Goal: Information Seeking & Learning: Learn about a topic

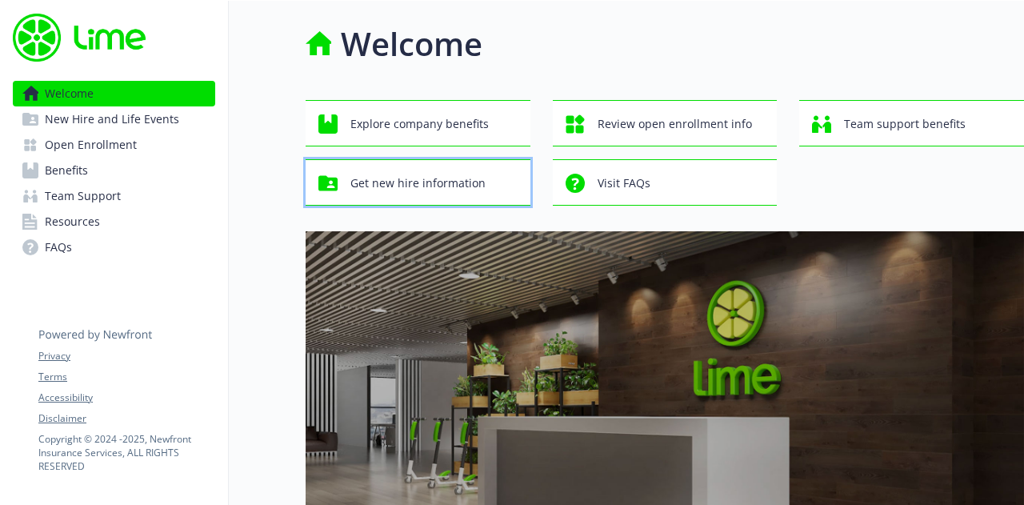
click at [474, 175] on span "Get new hire information" at bounding box center [417, 183] width 135 height 30
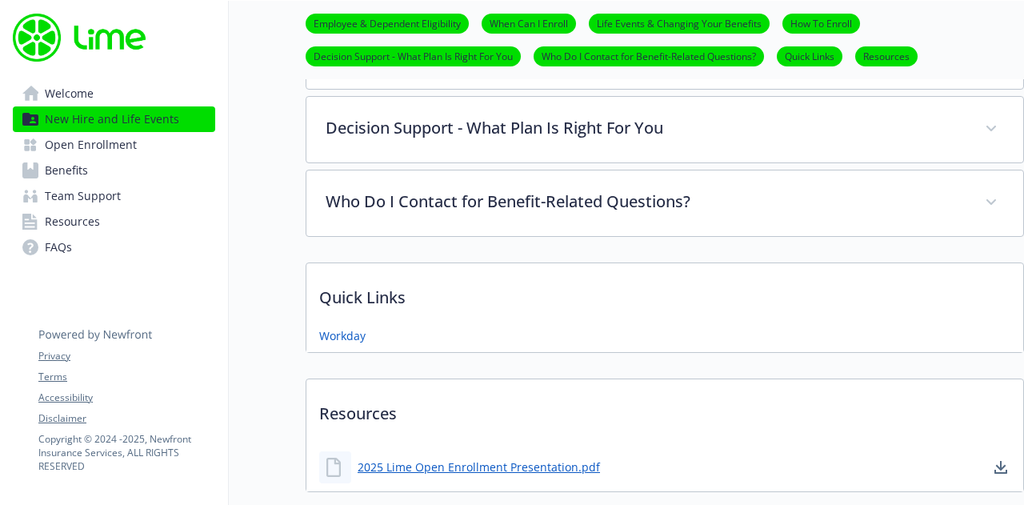
scroll to position [869, 0]
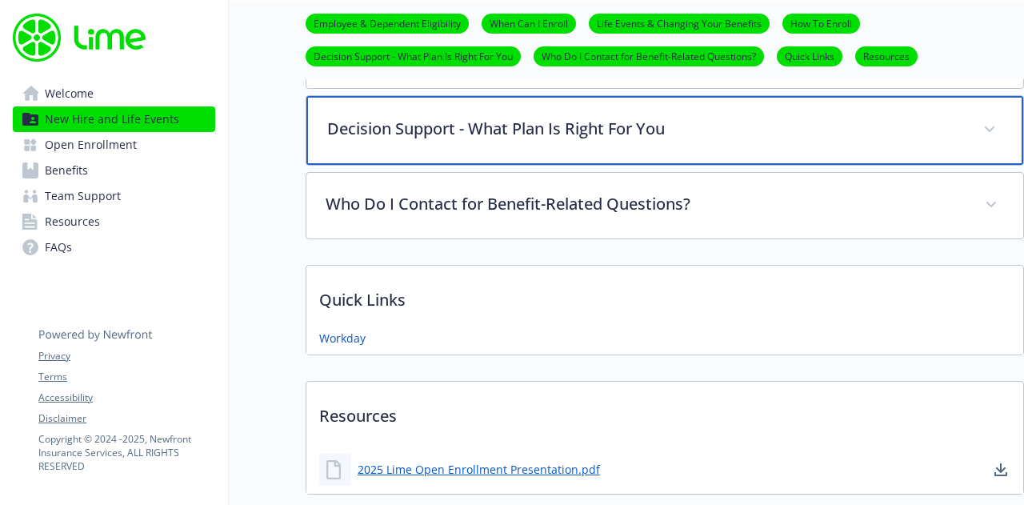
click at [432, 128] on p "Decision Support - What Plan Is Right For You" at bounding box center [645, 129] width 637 height 24
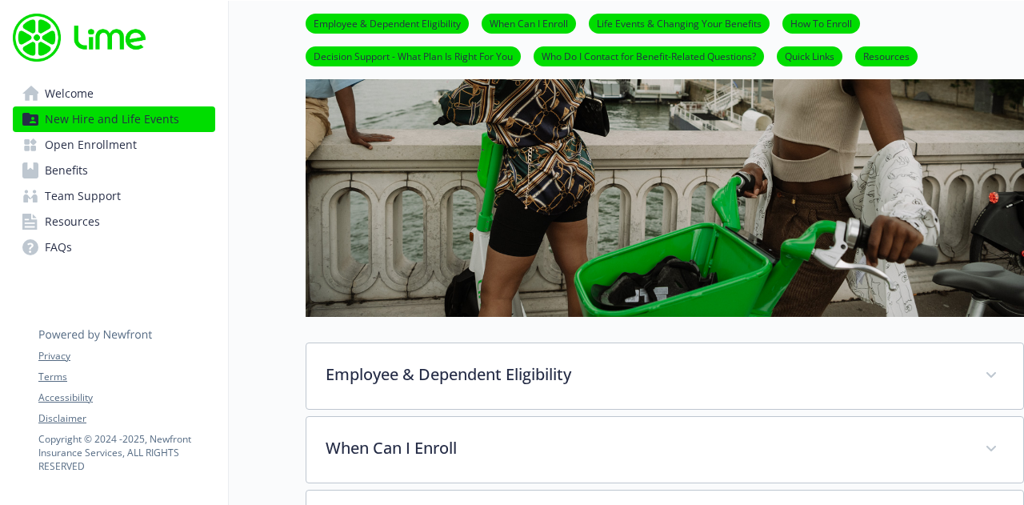
scroll to position [0, 0]
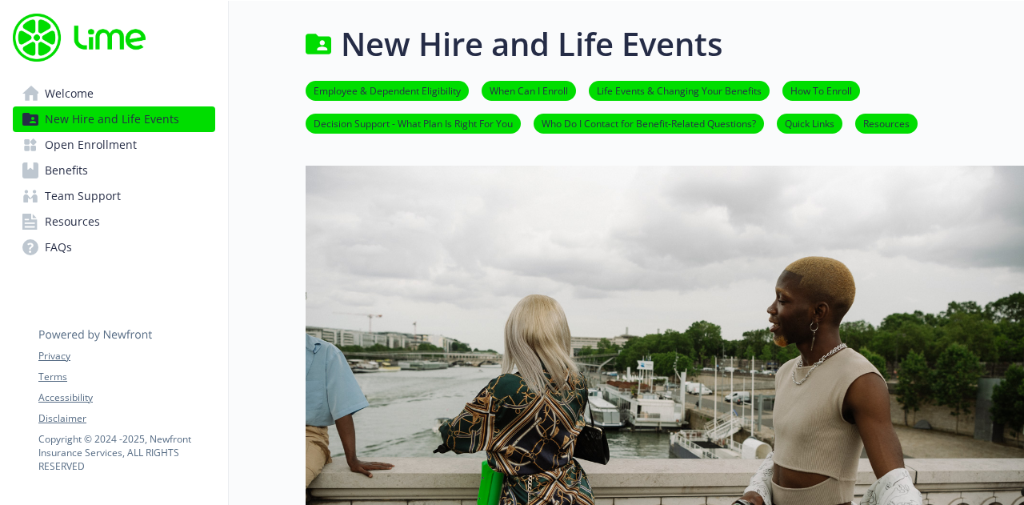
click at [110, 92] on link "Welcome" at bounding box center [114, 94] width 202 height 26
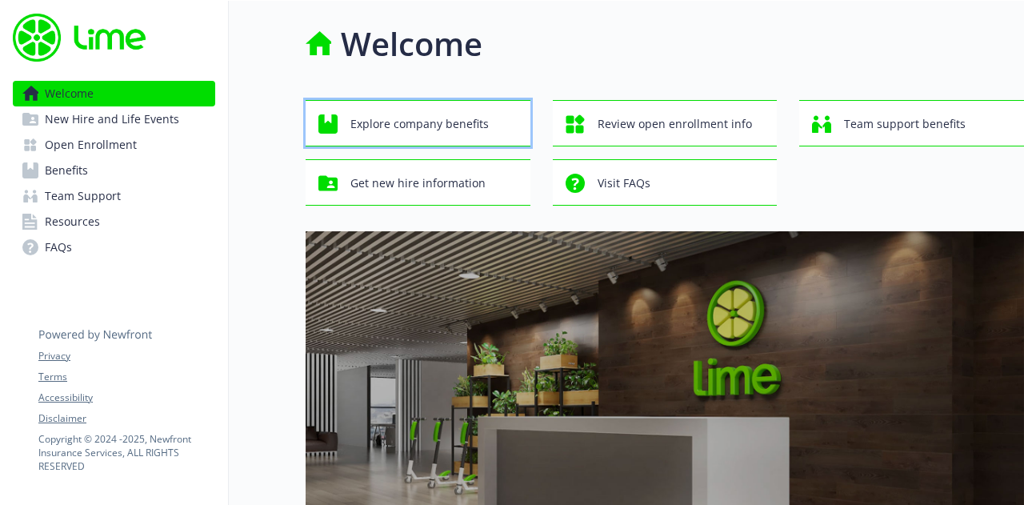
click at [403, 118] on span "Explore company benefits" at bounding box center [419, 124] width 138 height 30
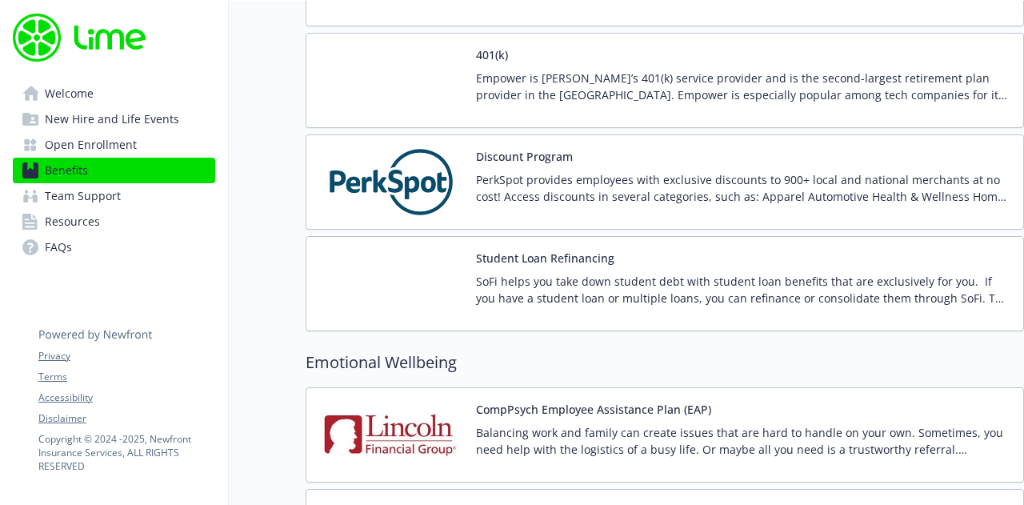
scroll to position [2739, 0]
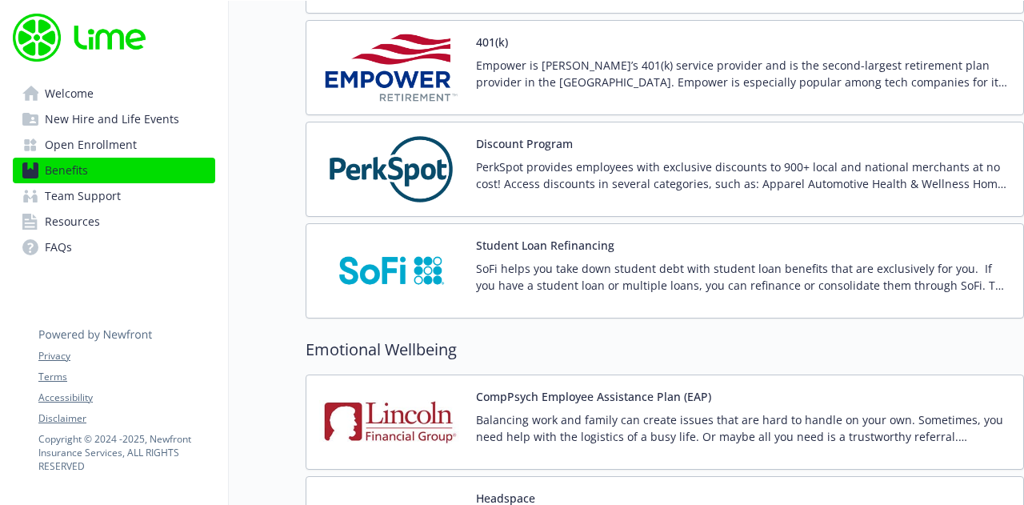
click at [650, 270] on p "SoFi helps you take down student debt with student loan benefits that are exclu…" at bounding box center [743, 277] width 534 height 34
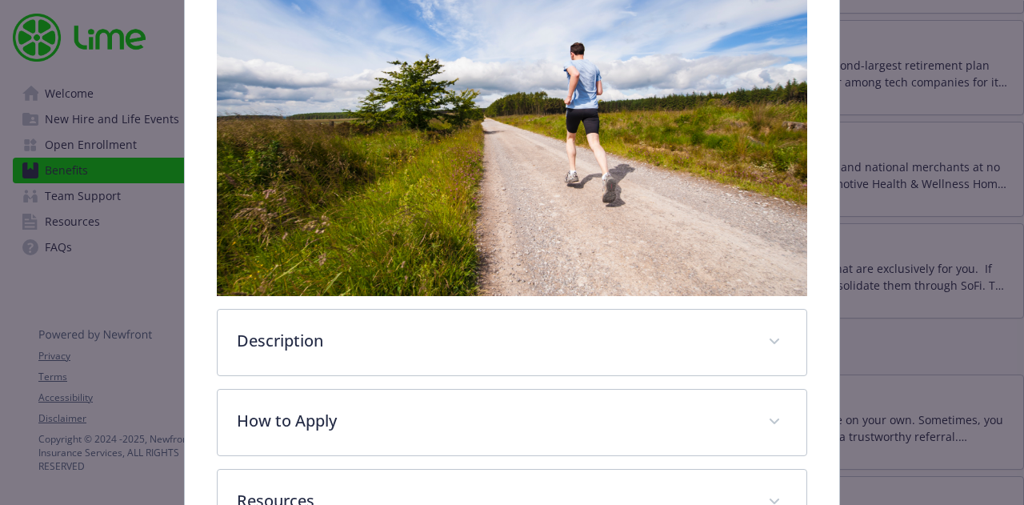
scroll to position [494, 0]
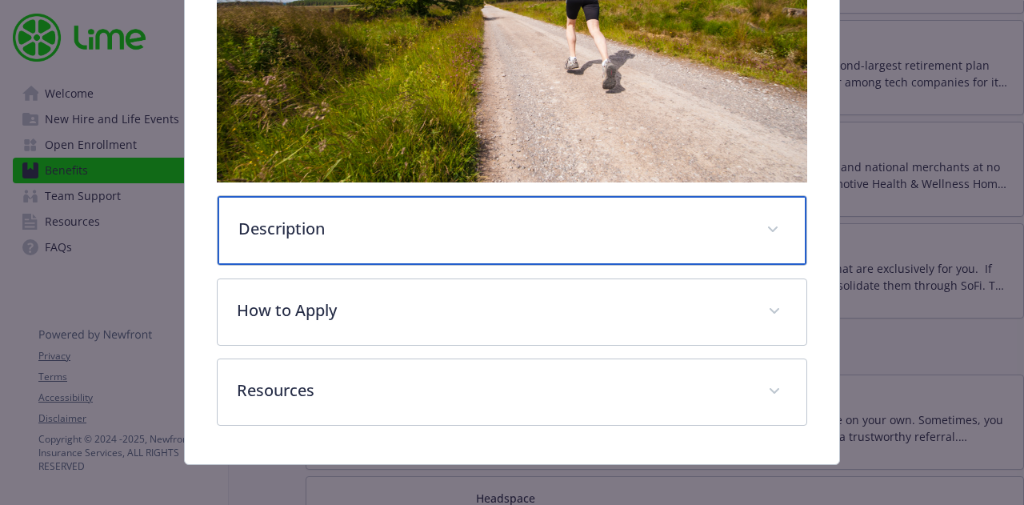
click at [402, 209] on div "Description" at bounding box center [512, 230] width 588 height 69
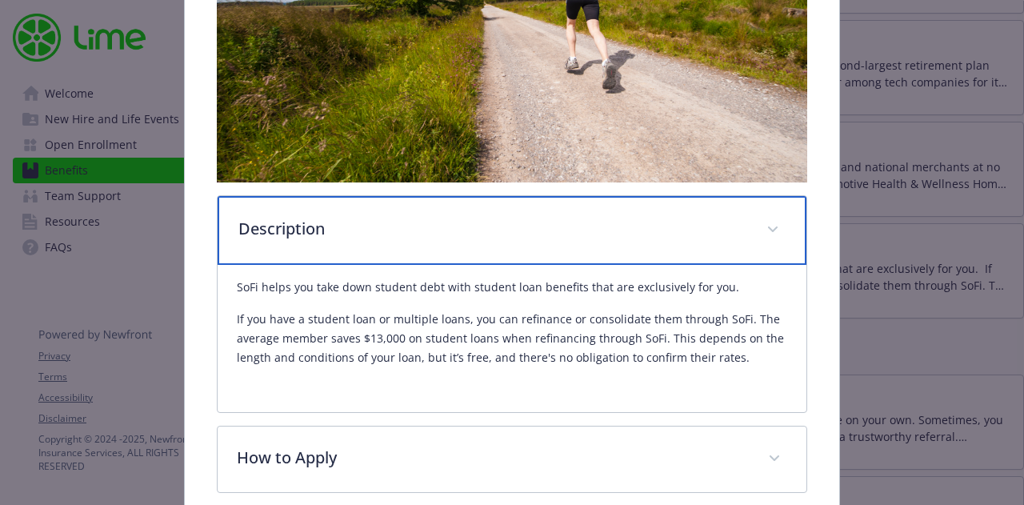
click at [402, 209] on div "Description" at bounding box center [512, 230] width 588 height 69
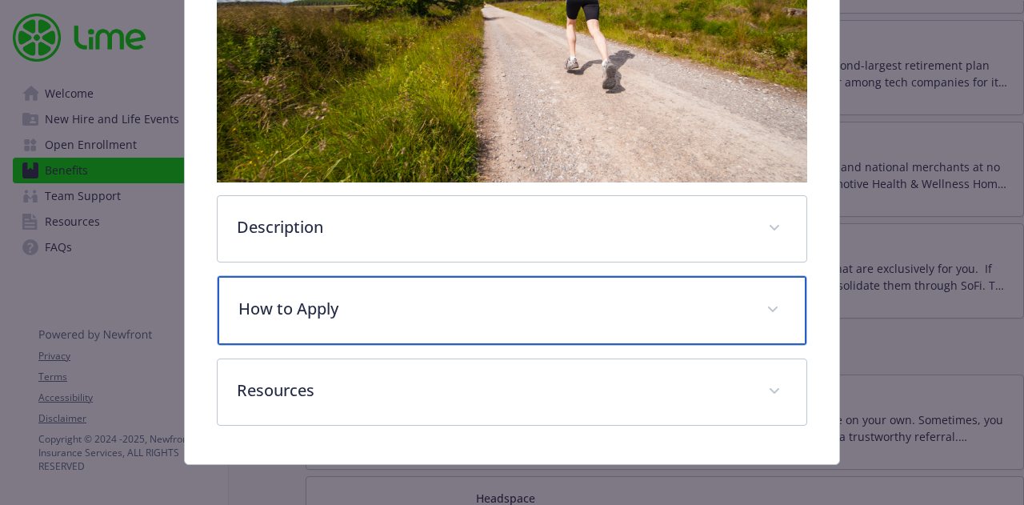
click at [354, 301] on p "How to Apply" at bounding box center [492, 309] width 508 height 24
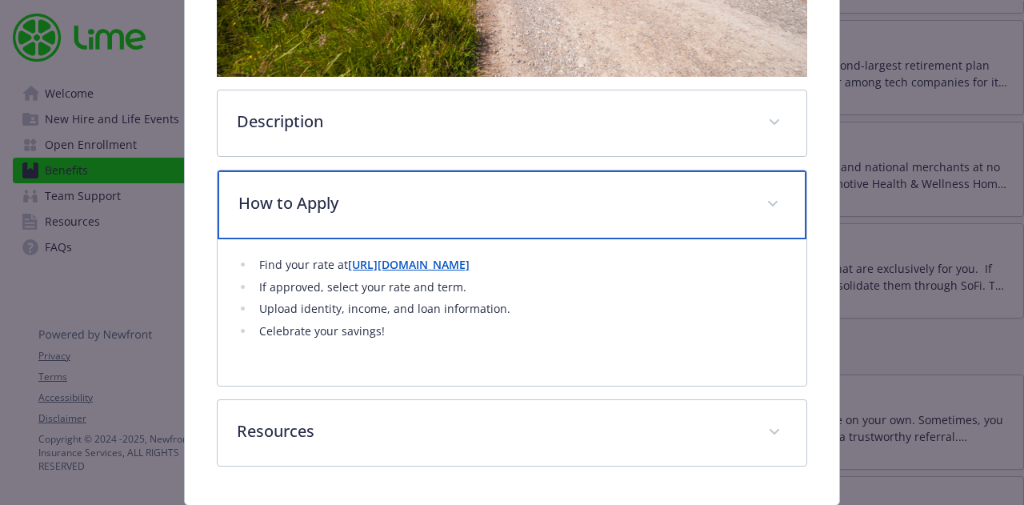
scroll to position [605, 0]
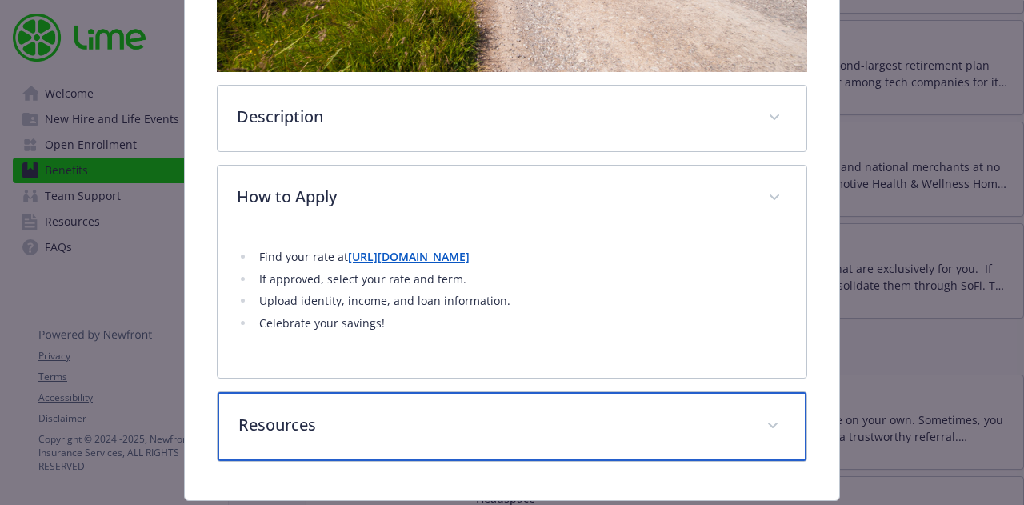
click at [422, 413] on p "Resources" at bounding box center [492, 425] width 508 height 24
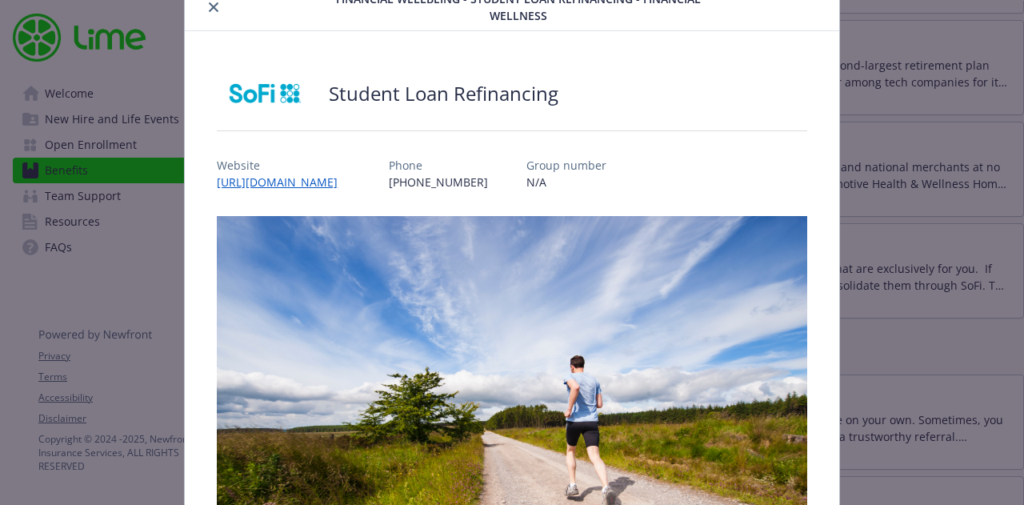
scroll to position [0, 0]
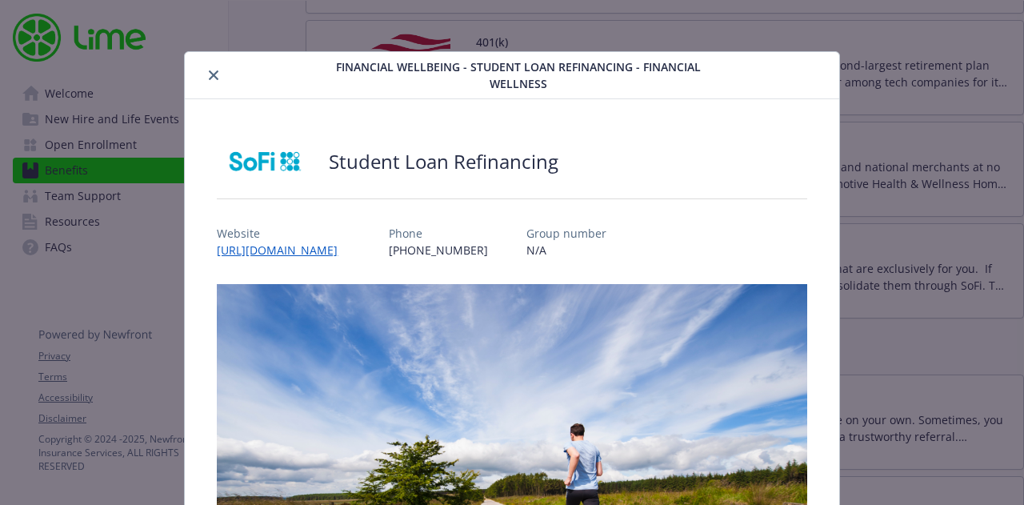
click at [218, 74] on button "close" at bounding box center [213, 75] width 19 height 19
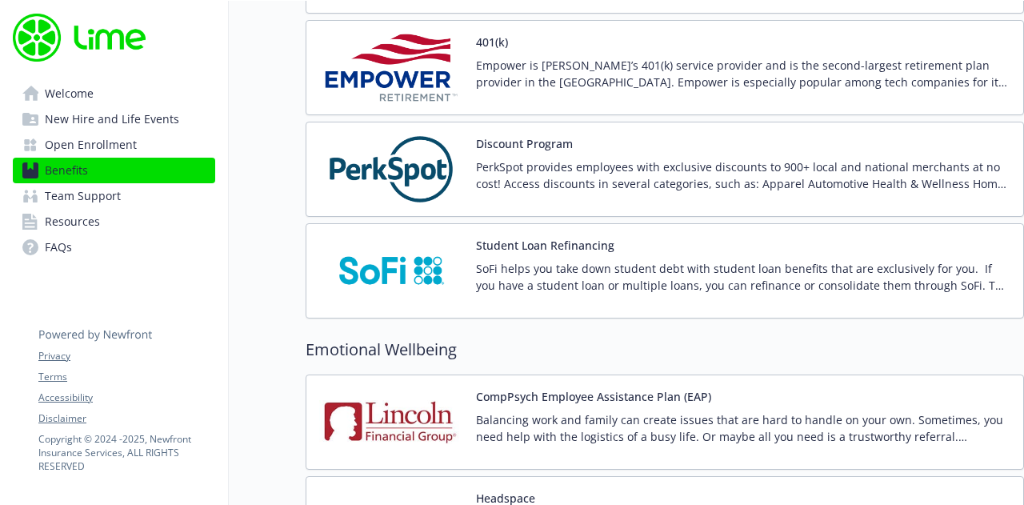
click at [512, 135] on button "Discount Program" at bounding box center [524, 143] width 97 height 17
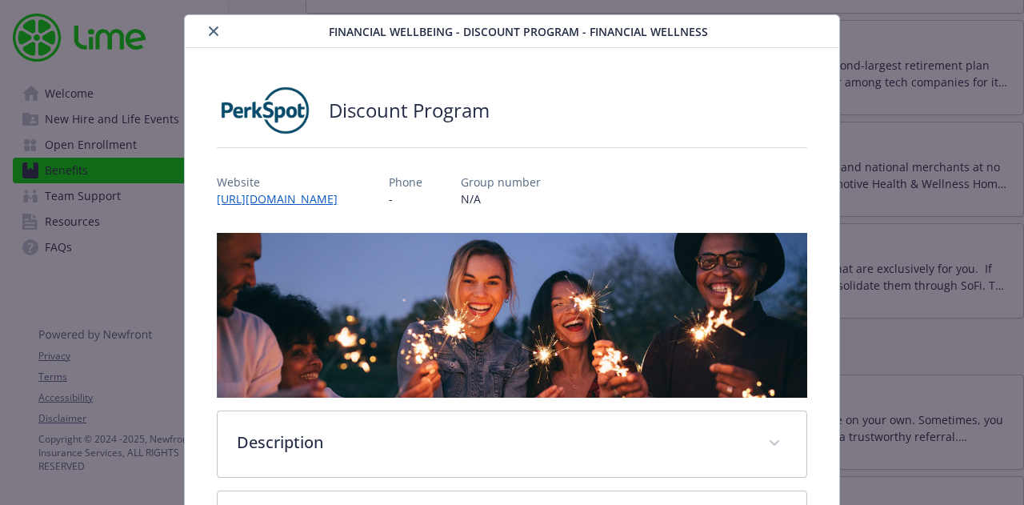
scroll to position [254, 0]
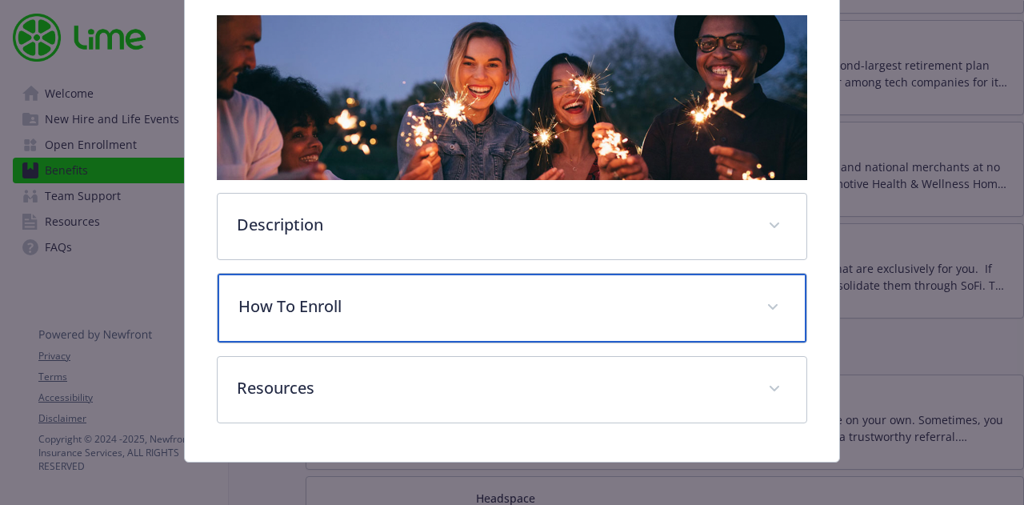
click at [307, 313] on div "How To Enroll" at bounding box center [512, 308] width 588 height 69
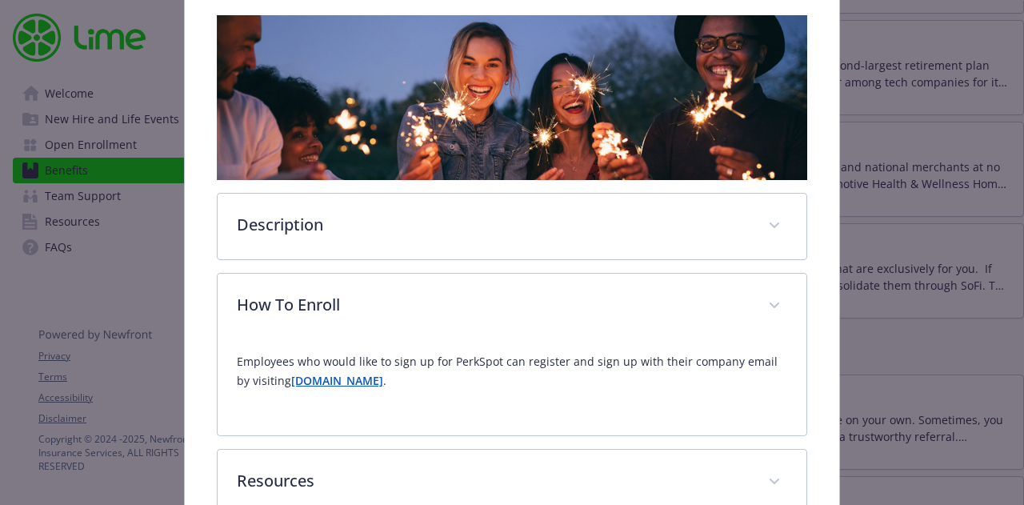
click at [310, 378] on strong "[DOMAIN_NAME]" at bounding box center [337, 380] width 92 height 15
